Goal: Navigation & Orientation: Find specific page/section

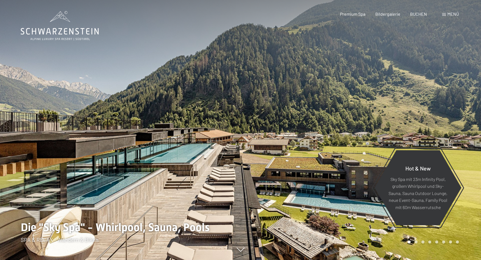
click at [448, 15] on span "Menü" at bounding box center [453, 13] width 12 height 5
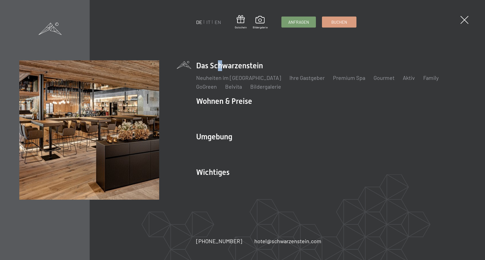
click at [217, 66] on li "Das Schwarzenstein Neuheiten im Schwarzenstein Ihre Gastgeber Premium Spa Gourm…" at bounding box center [331, 75] width 270 height 30
drag, startPoint x: 292, startPoint y: 47, endPoint x: 272, endPoint y: 46, distance: 19.9
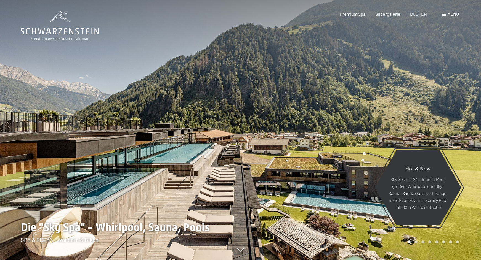
click at [443, 14] on span at bounding box center [444, 14] width 4 height 3
